Goal: Task Accomplishment & Management: Manage account settings

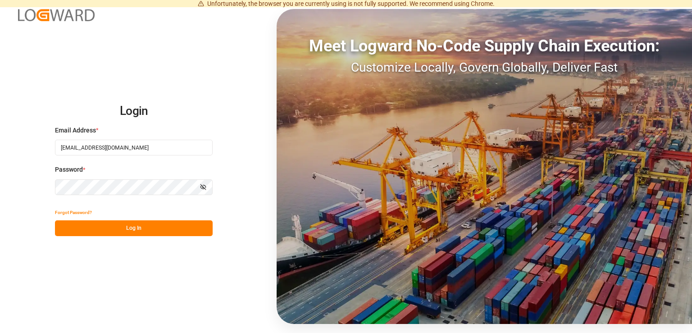
click at [151, 223] on button "Log In" at bounding box center [134, 228] width 158 height 16
